Goal: Book appointment/travel/reservation

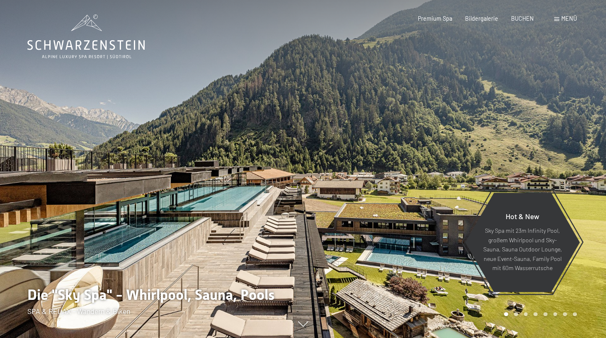
click at [523, 18] on span "BUCHEN" at bounding box center [522, 18] width 23 height 7
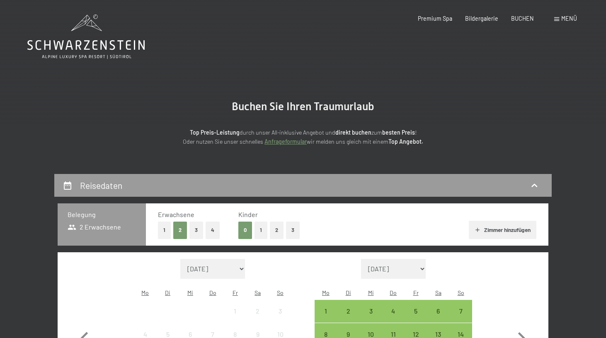
click at [164, 233] on button "1" at bounding box center [164, 230] width 13 height 17
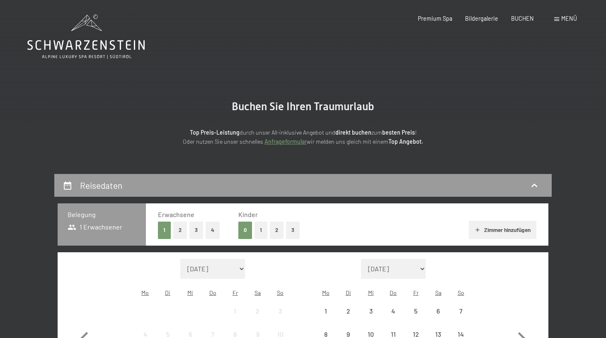
click at [272, 229] on button "2" at bounding box center [277, 230] width 14 height 17
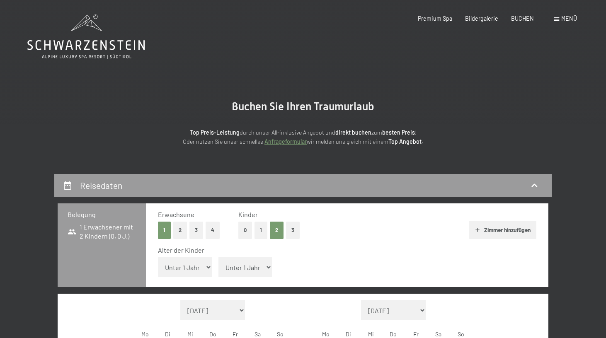
select select "12"
select select "10"
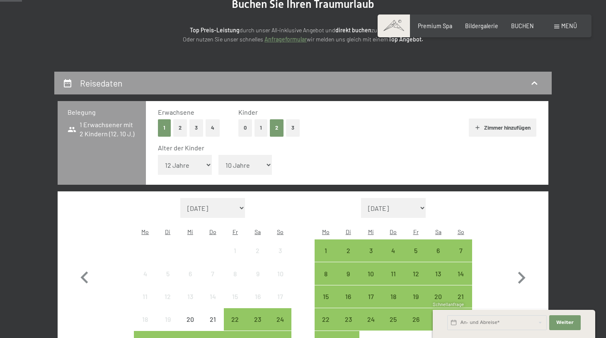
scroll to position [104, 0]
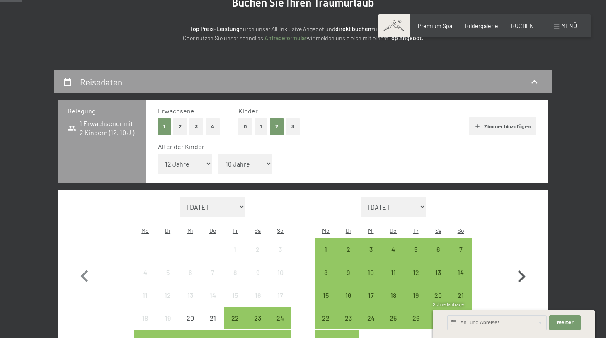
click at [523, 271] on icon "button" at bounding box center [521, 277] width 7 height 12
select select "[DATE]"
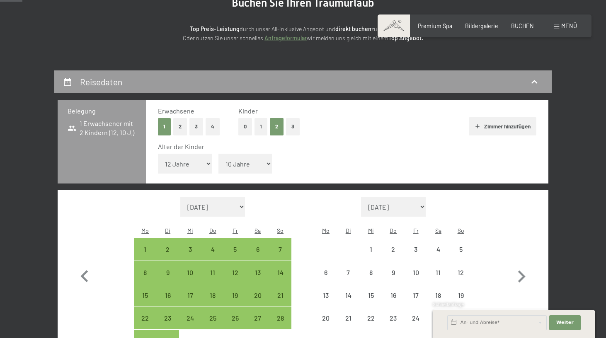
select select "[DATE]"
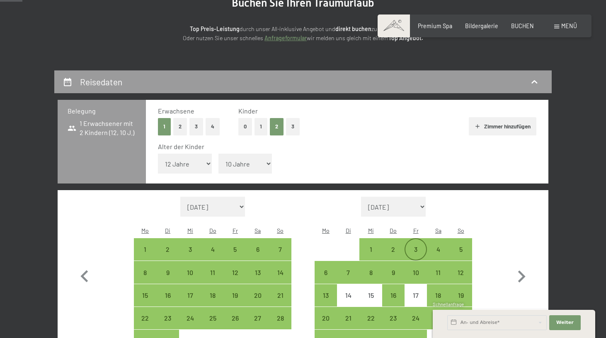
click at [420, 246] on div "3" at bounding box center [416, 256] width 21 height 21
select select "[DATE]"
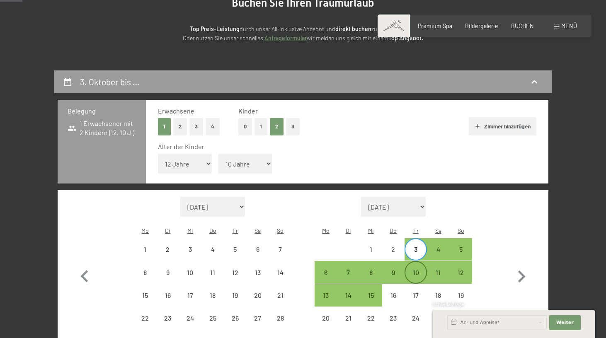
click at [420, 270] on div "10" at bounding box center [416, 280] width 21 height 21
select select "[DATE]"
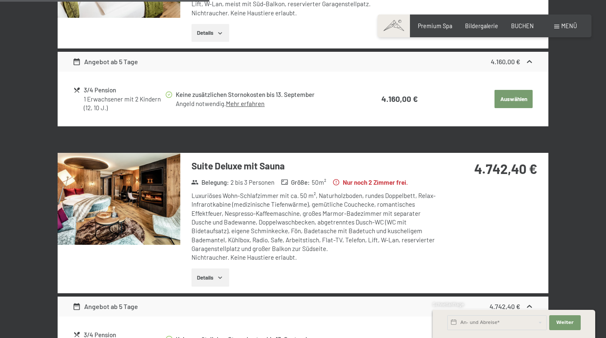
scroll to position [867, 0]
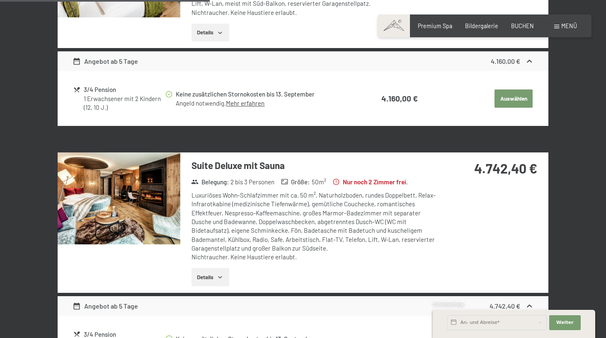
click at [160, 177] on img at bounding box center [119, 199] width 123 height 92
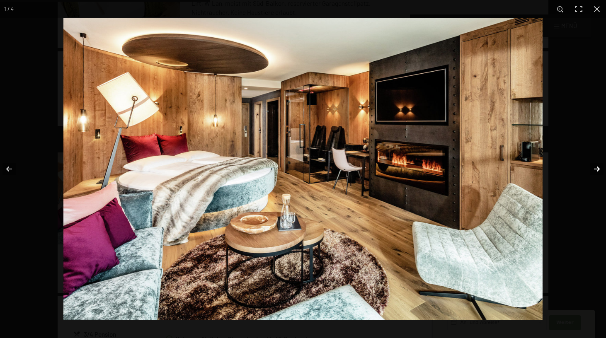
click at [595, 168] on button "button" at bounding box center [591, 168] width 29 height 41
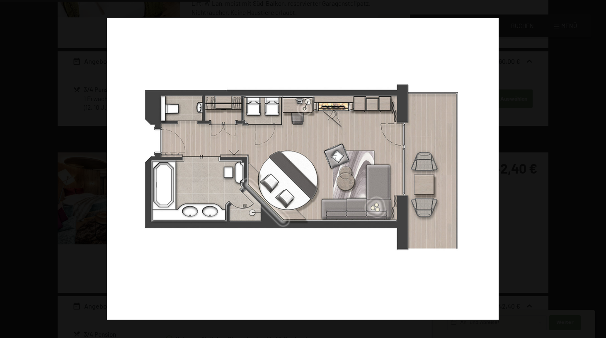
click at [595, 168] on button "button" at bounding box center [591, 168] width 29 height 41
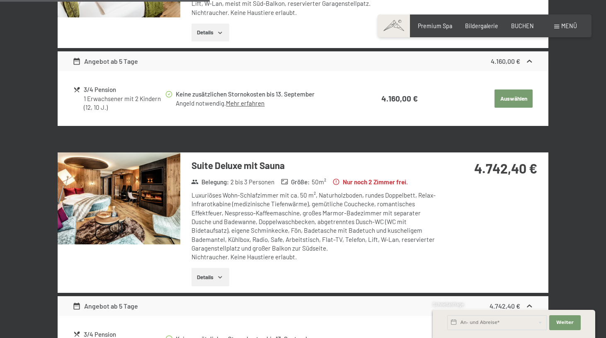
click at [0, 0] on button "button" at bounding box center [0, 0] width 0 height 0
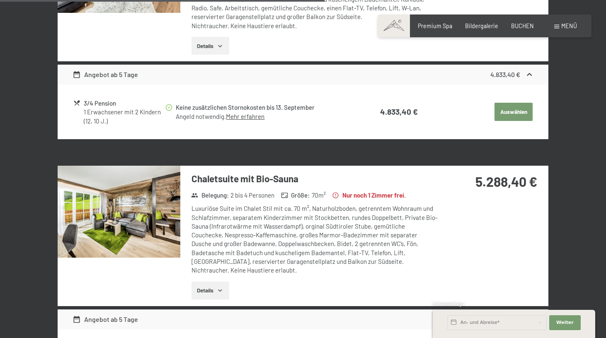
scroll to position [1343, 0]
click at [168, 182] on img at bounding box center [119, 212] width 123 height 92
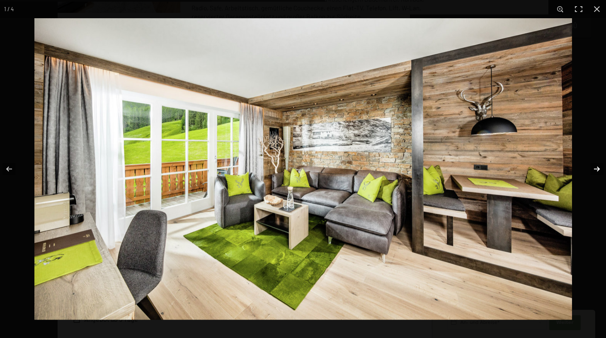
click at [594, 169] on button "button" at bounding box center [591, 168] width 29 height 41
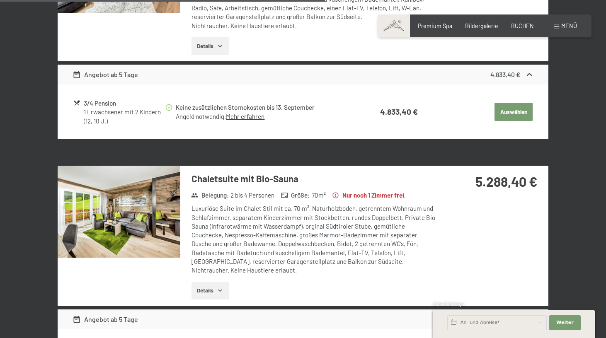
click at [0, 0] on button "button" at bounding box center [0, 0] width 0 height 0
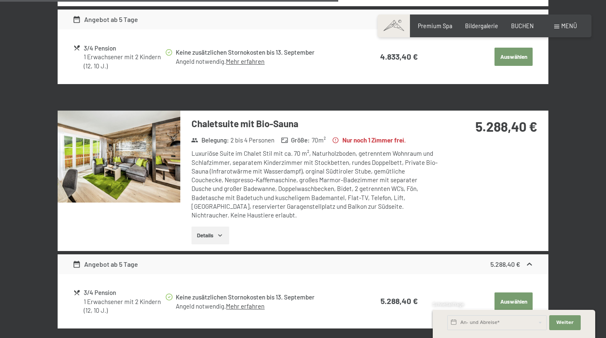
scroll to position [1398, 0]
click at [127, 111] on img at bounding box center [119, 157] width 123 height 92
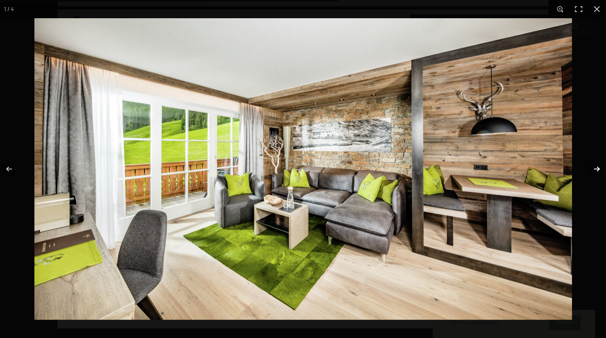
click at [597, 169] on button "button" at bounding box center [591, 168] width 29 height 41
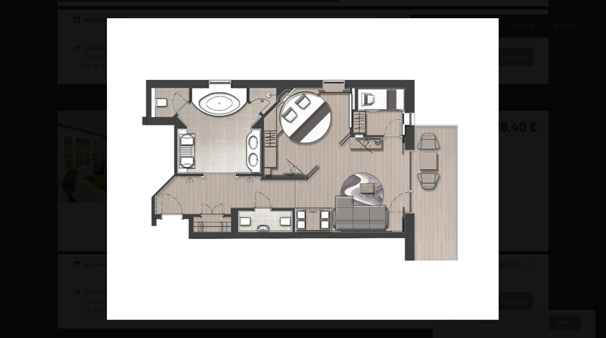
click at [597, 169] on button "button" at bounding box center [591, 168] width 29 height 41
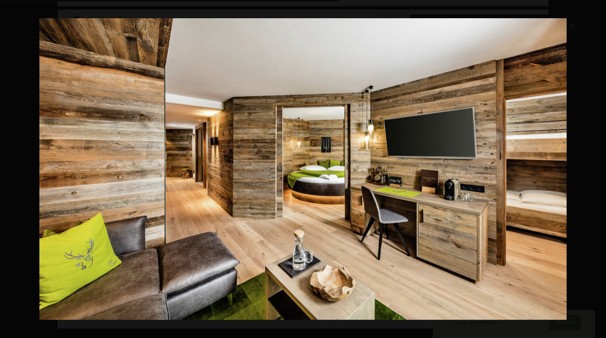
click at [597, 169] on button "button" at bounding box center [591, 168] width 29 height 41
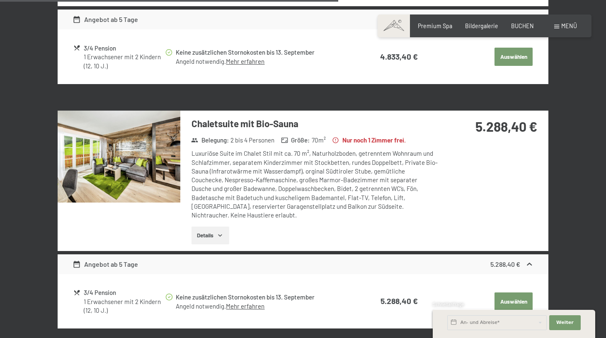
click at [0, 0] on button "button" at bounding box center [0, 0] width 0 height 0
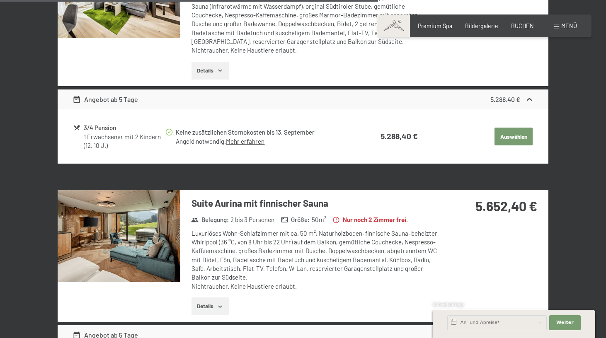
scroll to position [1564, 0]
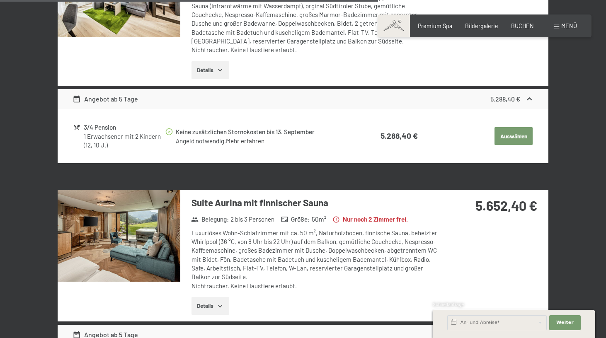
click at [158, 196] on img at bounding box center [119, 236] width 123 height 92
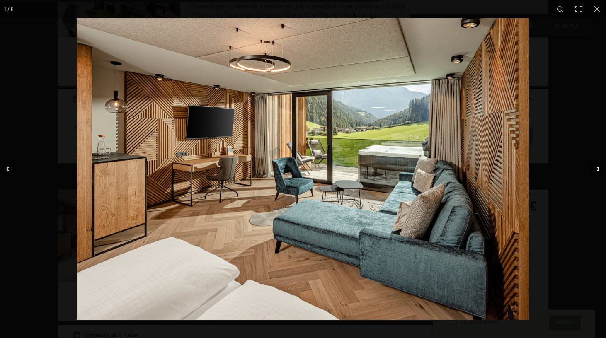
click at [597, 168] on button "button" at bounding box center [591, 168] width 29 height 41
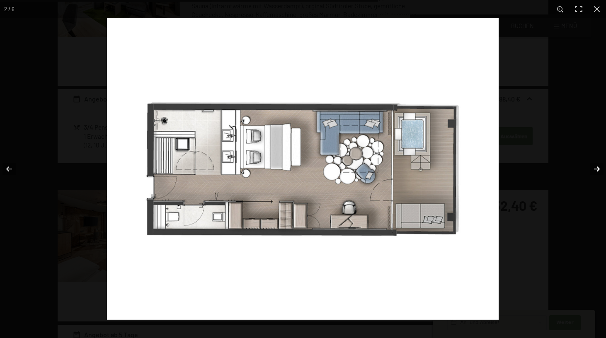
click at [597, 168] on button "button" at bounding box center [591, 168] width 29 height 41
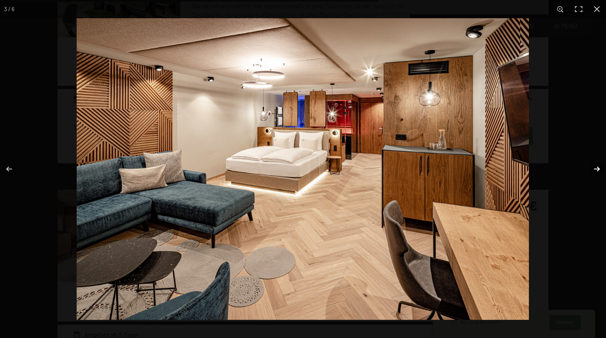
click at [597, 168] on button "button" at bounding box center [591, 168] width 29 height 41
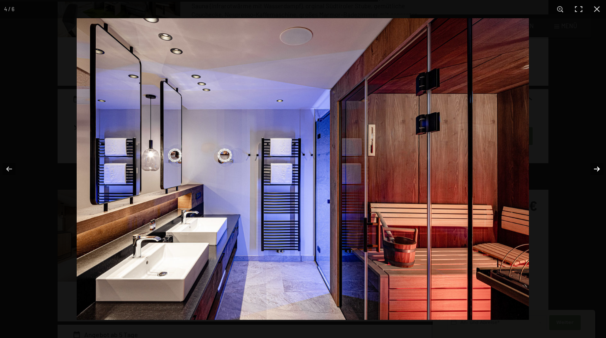
click at [597, 168] on button "button" at bounding box center [591, 168] width 29 height 41
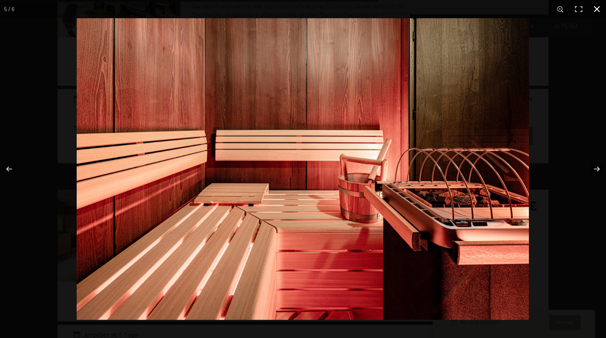
click at [597, 8] on button "button" at bounding box center [597, 9] width 18 height 18
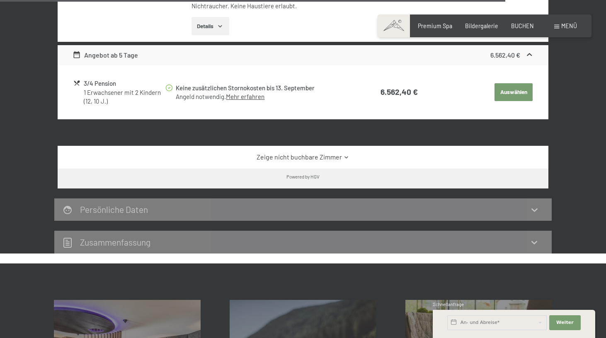
scroll to position [2089, 0]
